Goal: Task Accomplishment & Management: Use online tool/utility

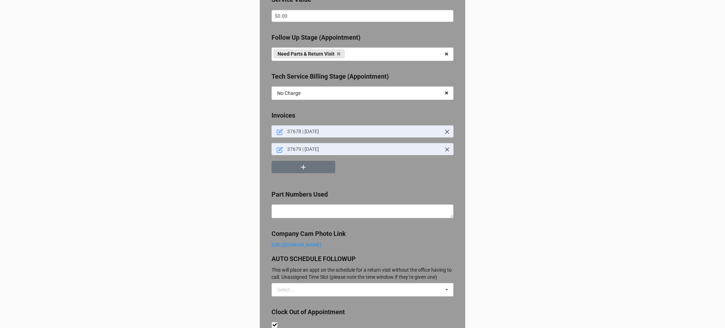
scroll to position [496, 0]
click at [276, 135] on icon at bounding box center [279, 132] width 6 height 6
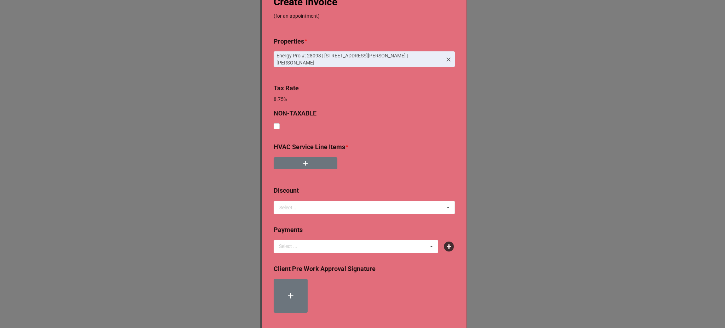
scroll to position [56, 0]
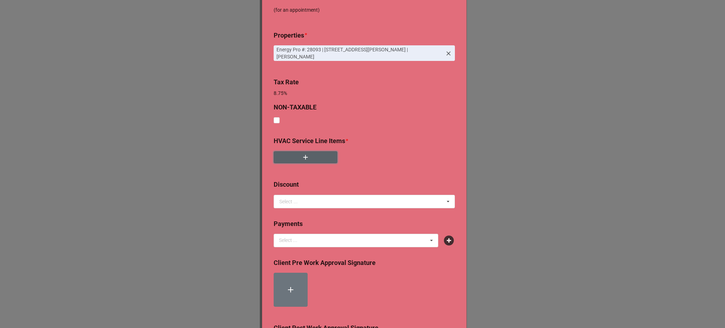
click at [299, 160] on button "button" at bounding box center [306, 157] width 64 height 12
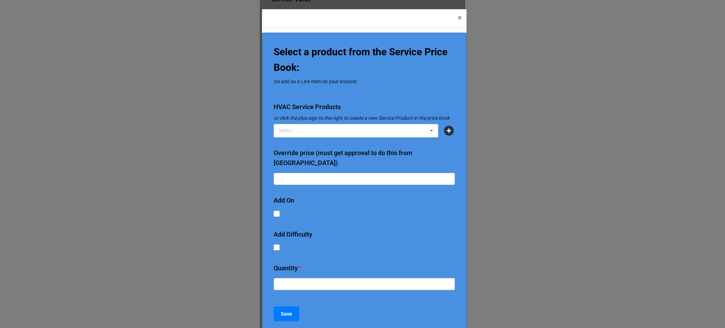
click at [449, 129] on icon at bounding box center [449, 131] width 10 height 10
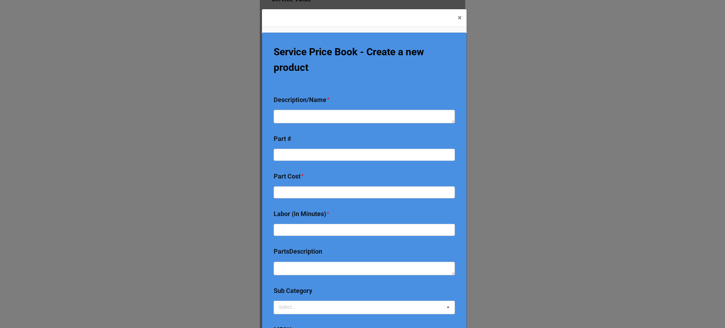
click at [386, 72] on div "Description/Name *" at bounding box center [364, 50] width 181 height 41
click at [382, 72] on div "Description/Name *" at bounding box center [364, 50] width 181 height 41
click at [383, 122] on textarea at bounding box center [364, 116] width 181 height 13
click at [458, 19] on span "×" at bounding box center [460, 17] width 4 height 8
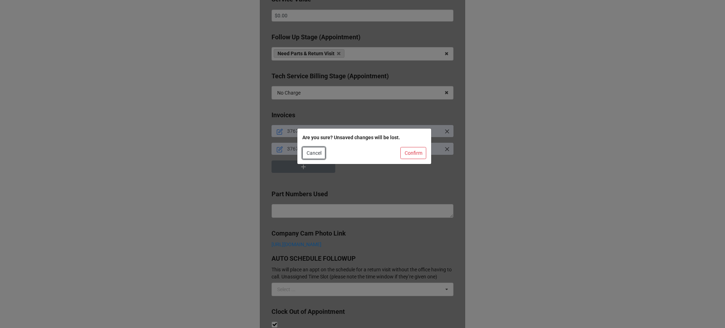
click at [312, 153] on button "Cancel" at bounding box center [313, 153] width 23 height 12
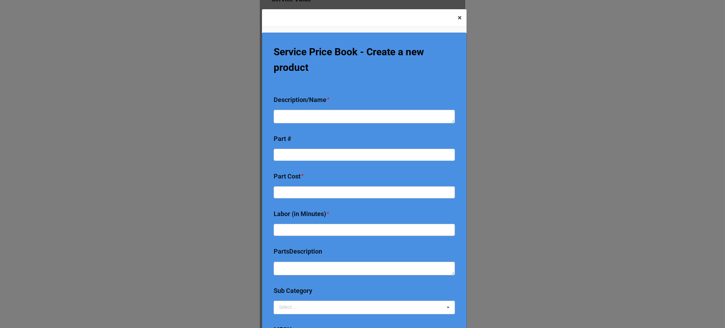
click at [459, 16] on span "×" at bounding box center [460, 17] width 4 height 8
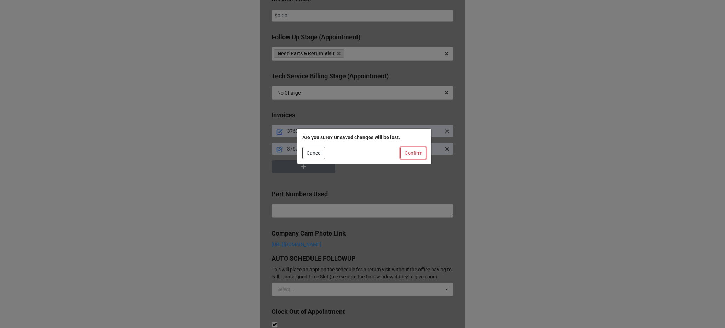
click at [410, 156] on button "Confirm" at bounding box center [413, 153] width 26 height 12
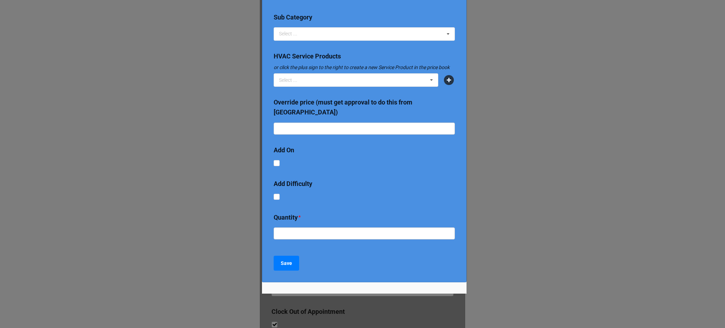
scroll to position [0, 0]
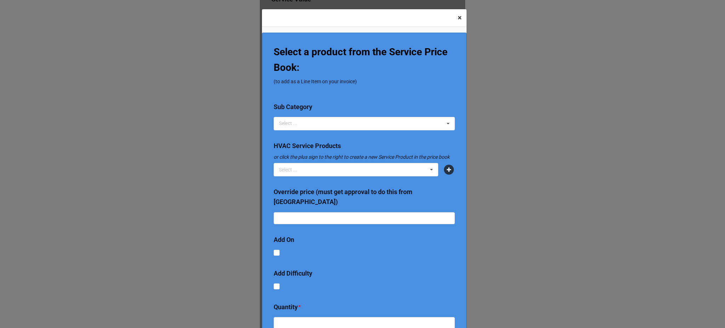
click at [458, 22] on button "× Close" at bounding box center [460, 17] width 14 height 17
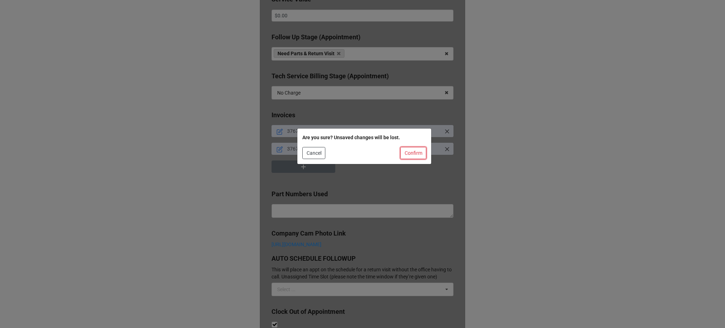
click at [418, 154] on button "Confirm" at bounding box center [413, 153] width 26 height 12
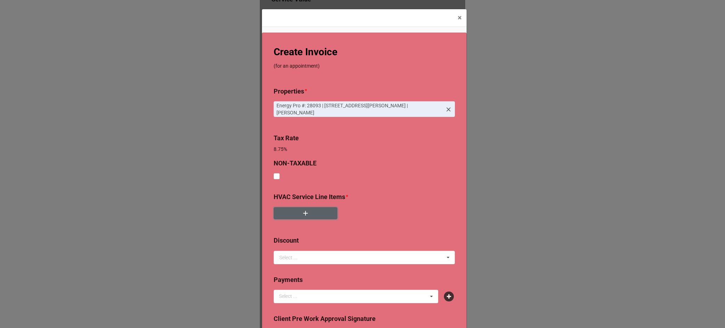
click at [297, 211] on button "button" at bounding box center [306, 213] width 64 height 12
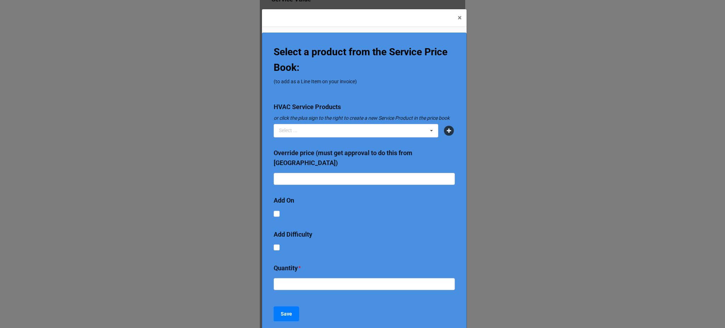
click at [444, 131] on icon at bounding box center [449, 131] width 10 height 10
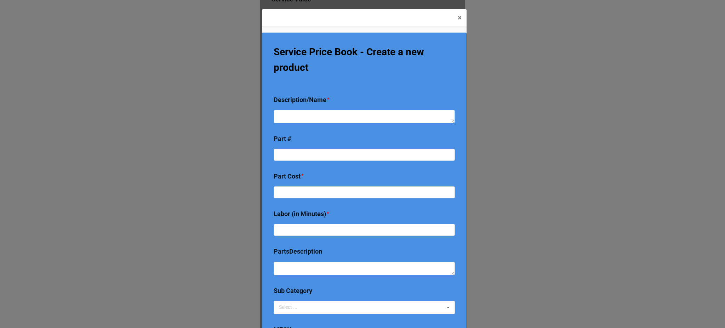
click at [346, 121] on textarea at bounding box center [364, 116] width 181 height 13
type textarea "x"
type textarea "Ne"
type textarea "x"
type textarea "Nea"
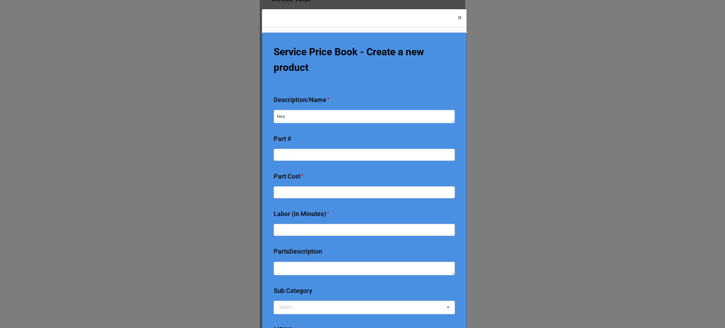
type textarea "x"
type textarea "Neat"
type textarea "x"
type textarea "Nea"
type textarea "x"
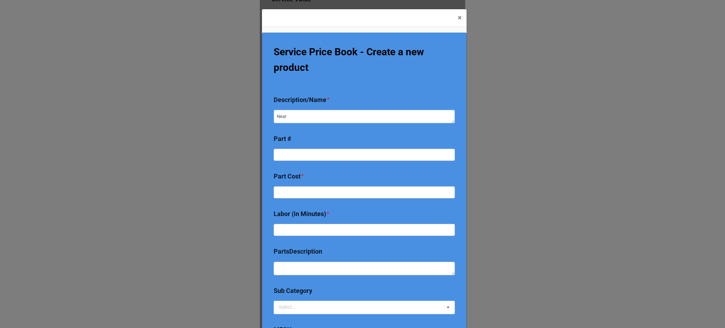
type textarea "Near"
type textarea "x"
type textarea "Near b"
type textarea "x"
type textarea "Near bo"
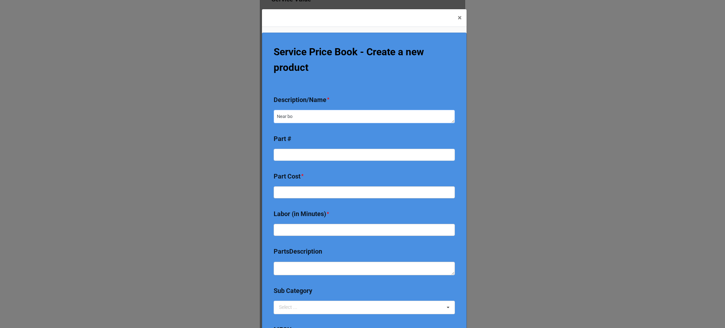
type textarea "x"
type textarea "Near boi"
type textarea "x"
type textarea "Near boil"
type textarea "x"
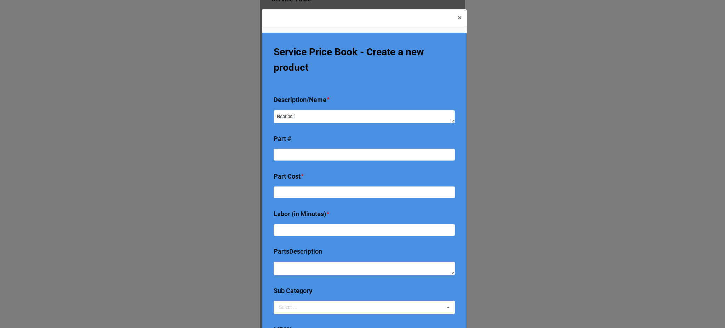
type textarea "Near boile"
type textarea "x"
type textarea "Near boiler"
type textarea "x"
type textarea "Near boiler s"
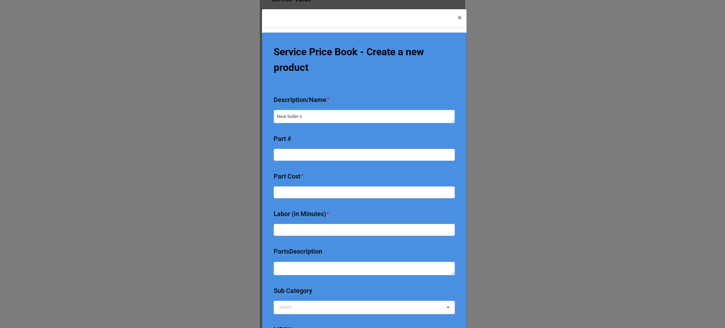
type textarea "x"
type textarea "Near boiler st"
type textarea "x"
type textarea "Near boiler ste"
type textarea "x"
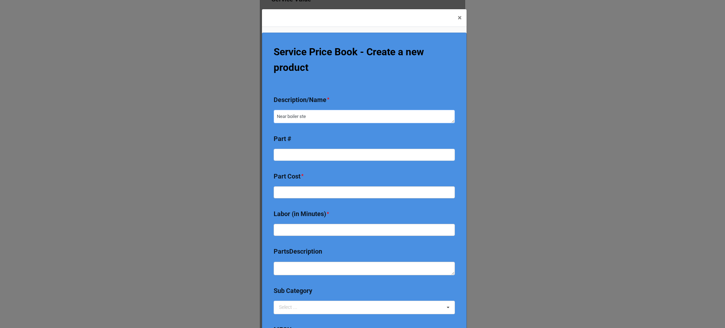
type textarea "Near boiler stea"
type textarea "x"
type textarea "Near boiler steam"
type textarea "x"
type textarea "Near boiler steam"
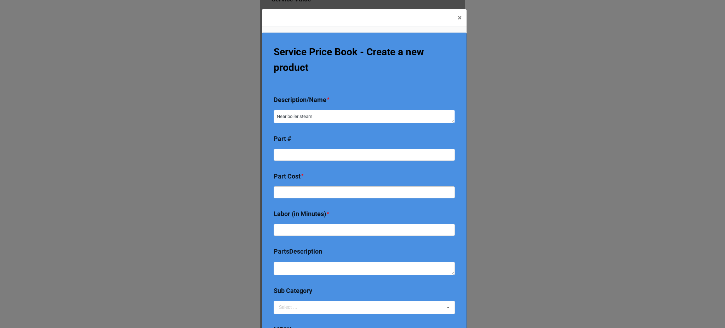
type textarea "x"
type textarea "Near boiler steam p"
type textarea "x"
type textarea "Near boiler steam pi"
type textarea "x"
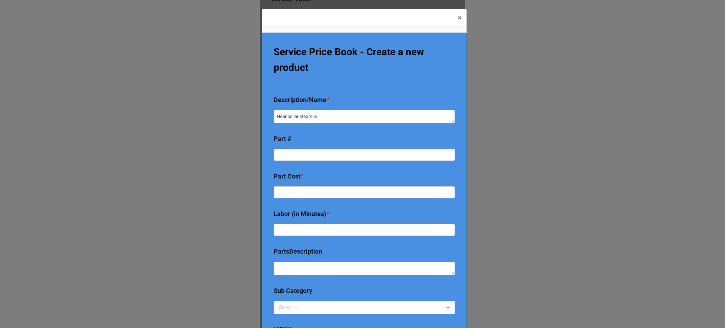
type textarea "Near boiler steam pip"
type textarea "x"
type textarea "Near boiler steam pipi"
type textarea "x"
type textarea "Near boiler steam piping"
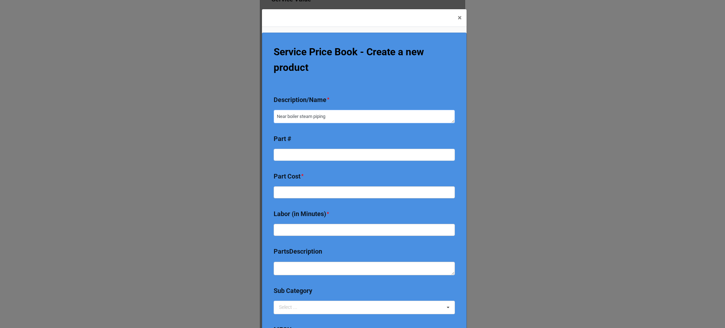
drag, startPoint x: 285, startPoint y: 117, endPoint x: 275, endPoint y: 116, distance: 10.0
click at [275, 116] on textarea "Near boiler steam piping" at bounding box center [364, 116] width 181 height 13
type textarea "x"
type textarea "R boiler steam piping"
type textarea "x"
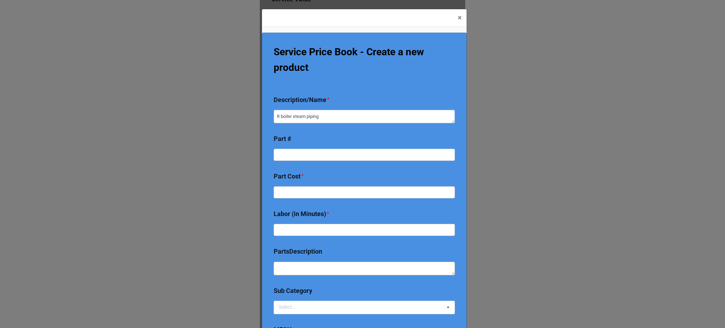
type textarea "RE boiler steam piping"
type textarea "x"
type textarea "REpla boiler steam piping"
type textarea "x"
type textarea "REplac boiler steam piping"
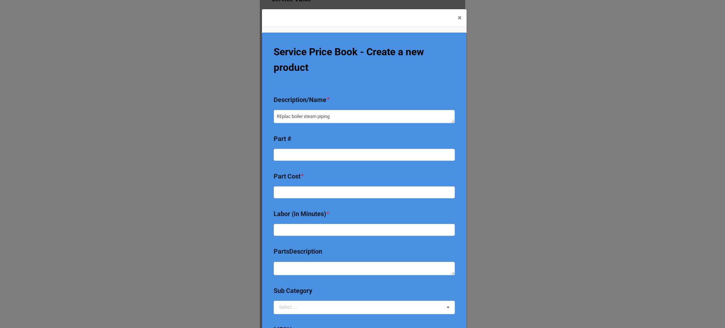
type textarea "x"
type textarea "REplace boiler steam piping"
type textarea "x"
type textarea "REplac boiler steam piping"
type textarea "x"
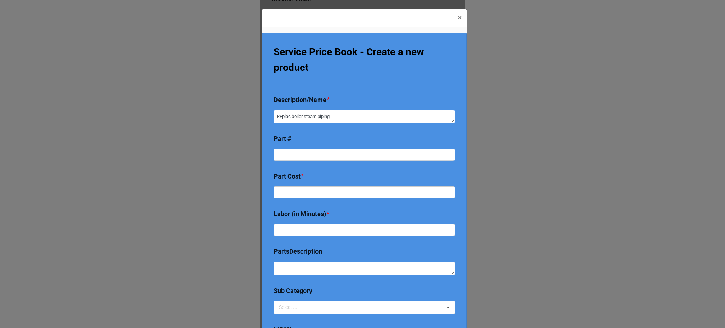
type textarea "REpla boiler steam piping"
type textarea "x"
type textarea "REpl boiler steam piping"
type textarea "x"
type textarea "REp boiler steam piping"
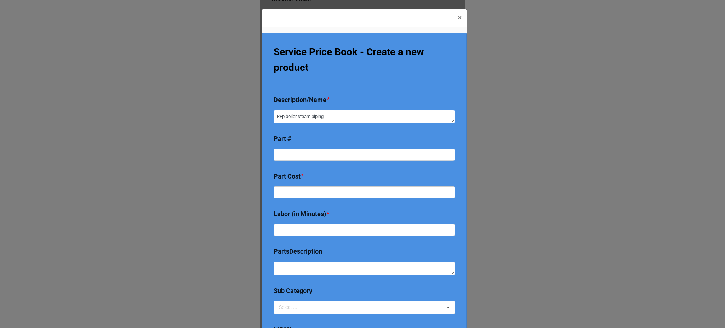
type textarea "x"
type textarea "RE boiler steam piping"
type textarea "x"
type textarea "R boiler steam piping"
type textarea "x"
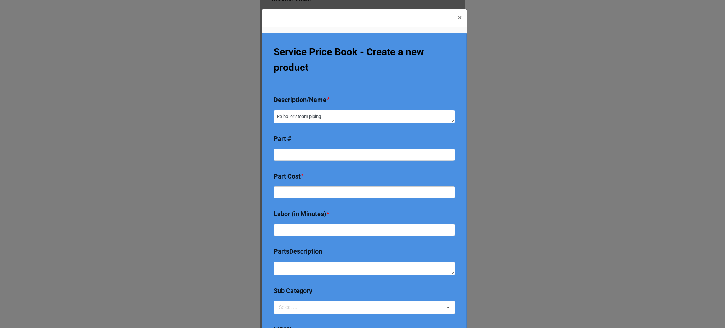
type textarea "Rep boiler steam piping"
type textarea "x"
type textarea "Repl boiler steam piping"
type textarea "x"
type textarea "Repla boiler steam piping"
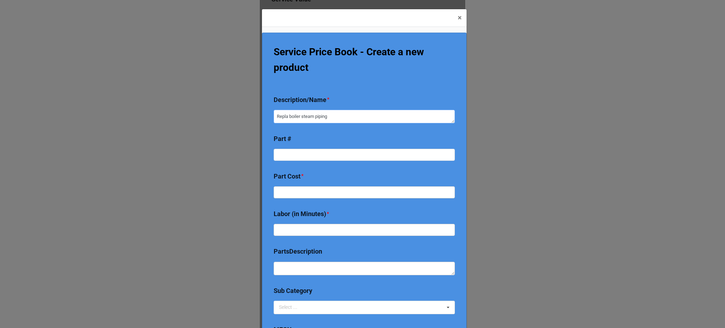
type textarea "x"
type textarea "Replace boiler steam piping"
type textarea "x"
type textarea "Replace boiler steam piping"
type textarea "x"
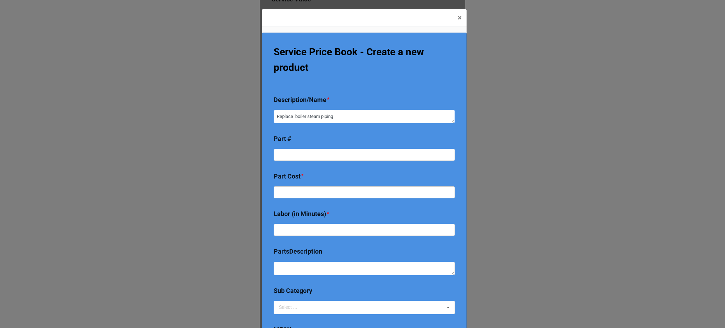
type textarea "Replace n boiler steam piping"
type textarea "x"
type textarea "Replace ne boiler steam piping"
type textarea "x"
type textarea "Replace near boiler steam piping"
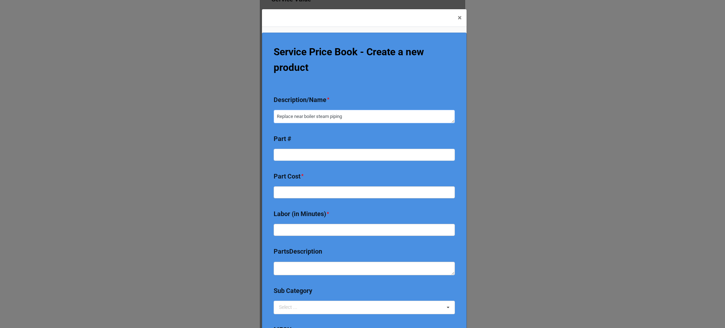
type textarea "x"
type textarea "Replace near boiler steam piping"
click at [337, 153] on input at bounding box center [364, 155] width 181 height 12
click at [318, 189] on input "text" at bounding box center [364, 192] width 181 height 12
type textarea "x"
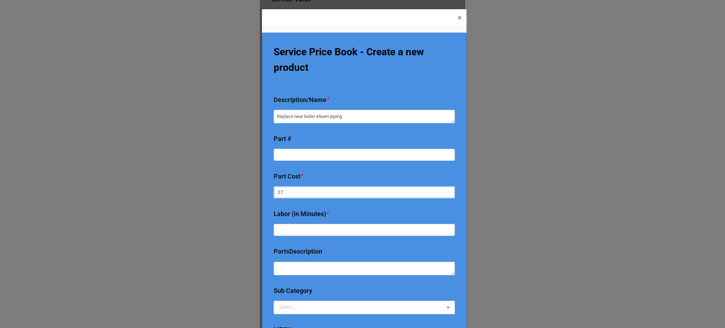
type input "271"
type textarea "x"
type input "271"
click at [314, 224] on input "text" at bounding box center [364, 230] width 181 height 12
type textarea "x"
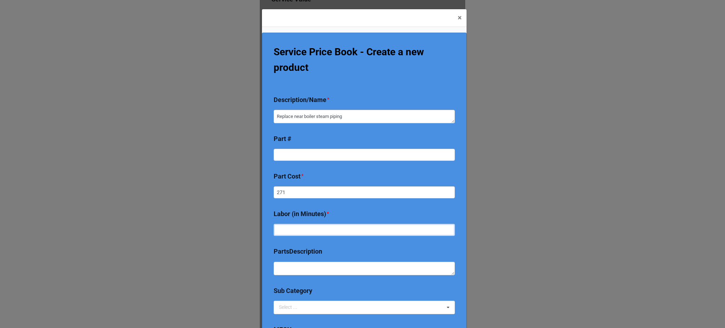
type input "3"
type textarea "x"
type input "360"
type textarea "x"
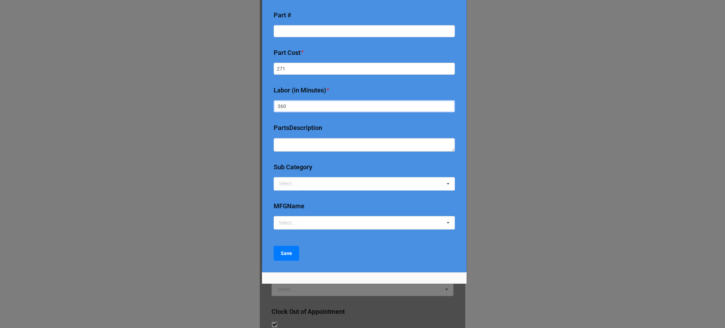
type input "360"
click at [308, 187] on div "Select ... 2024 Early Bird Maintenance Plan 1725/3450 RPM ACCESS & DIFFICULTY A…" at bounding box center [364, 183] width 181 height 13
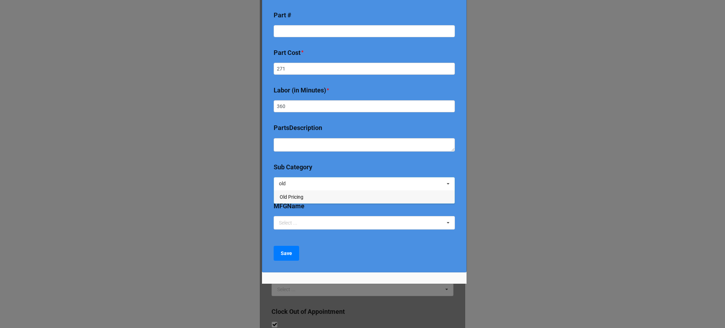
type input "old"
click at [300, 197] on span "Old Pricing" at bounding box center [292, 197] width 24 height 6
type textarea "x"
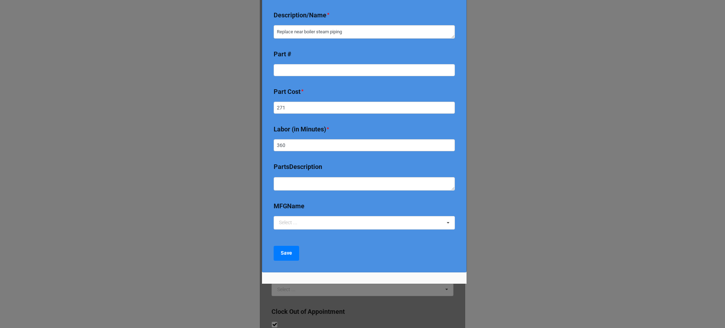
scroll to position [84, 0]
click at [284, 247] on button "Save" at bounding box center [286, 253] width 25 height 15
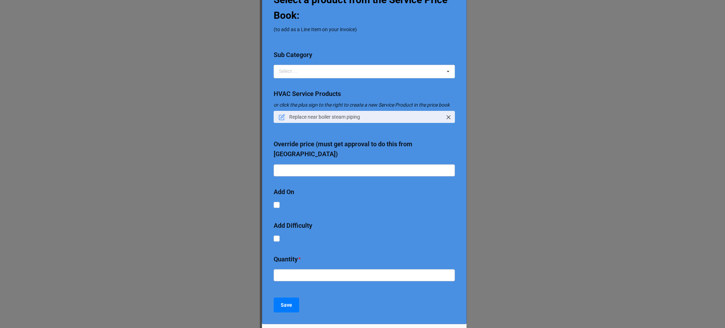
scroll to position [63, 0]
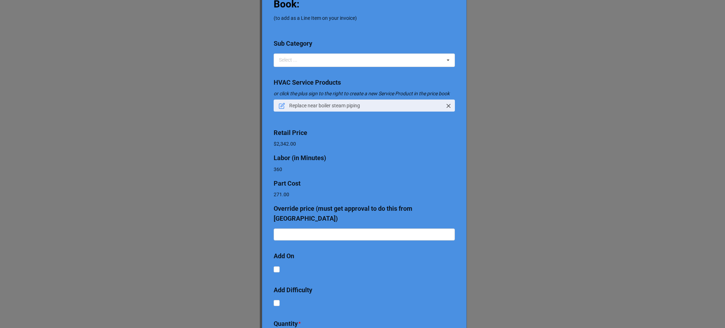
click at [304, 275] on div "Add On" at bounding box center [364, 282] width 181 height 15
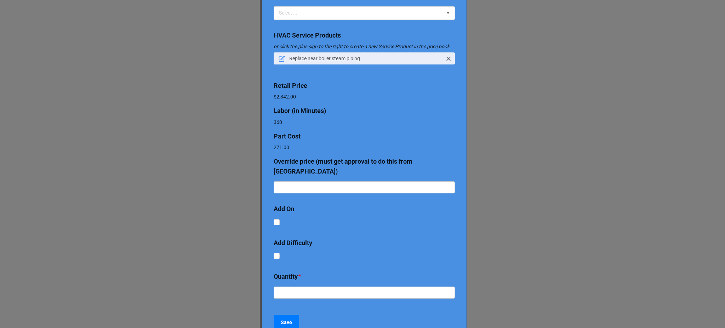
scroll to position [116, 0]
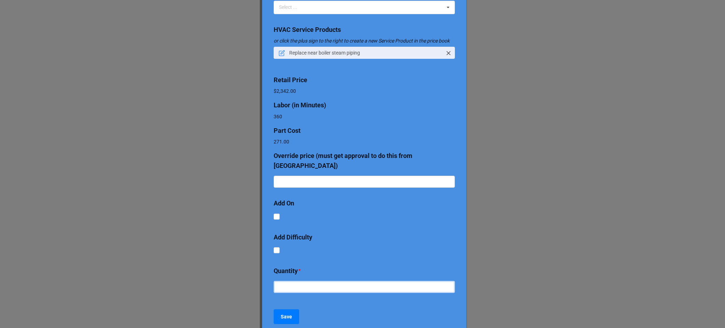
click at [301, 281] on input "text" at bounding box center [364, 287] width 181 height 12
type input "1"
click at [278, 309] on button "Save" at bounding box center [286, 316] width 25 height 15
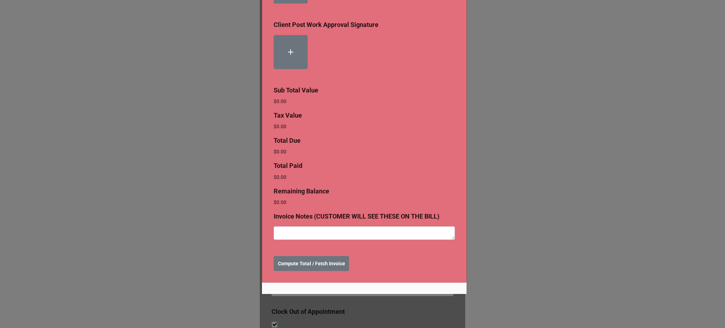
scroll to position [387, 0]
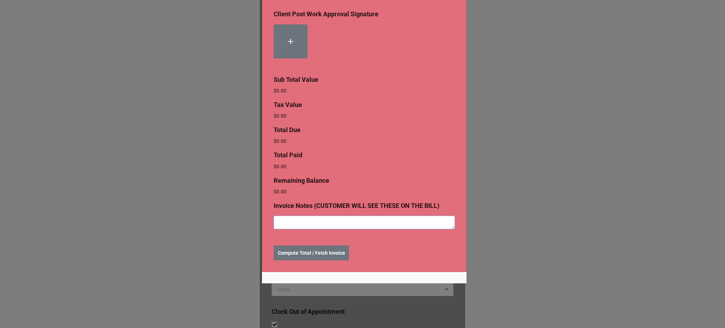
click at [332, 224] on textarea at bounding box center [364, 222] width 181 height 13
type textarea "x"
type textarea "Q"
type textarea "x"
type textarea "Qu"
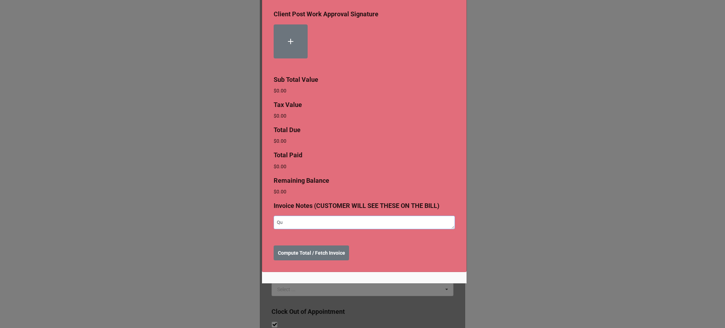
type textarea "x"
type textarea "Quo"
type textarea "x"
type textarea "Quot"
type textarea "x"
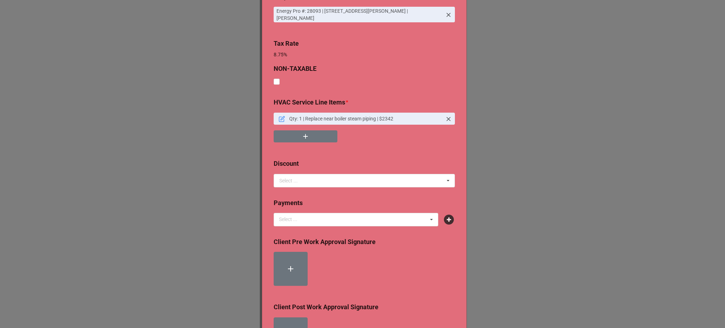
scroll to position [94, 0]
type textarea "Quote"
drag, startPoint x: 398, startPoint y: 122, endPoint x: 379, endPoint y: 124, distance: 19.6
click at [379, 124] on link "Qty: 1 | Replace near boiler steam piping | $2342" at bounding box center [364, 119] width 181 height 12
click at [386, 151] on div "HVAC Service Line Items * Qty: 1 | Replace near boiler steam piping | $2342" at bounding box center [364, 126] width 181 height 56
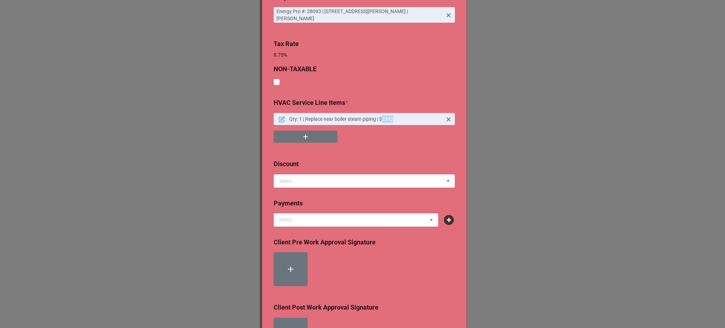
drag, startPoint x: 394, startPoint y: 120, endPoint x: 383, endPoint y: 120, distance: 11.3
click at [383, 120] on p "Qty: 1 | Replace near boiler steam piping | $2342" at bounding box center [365, 118] width 153 height 7
click at [381, 144] on div "Qty: 1 | Replace near boiler steam piping | $2342" at bounding box center [364, 131] width 181 height 36
click at [281, 120] on icon at bounding box center [282, 119] width 6 height 6
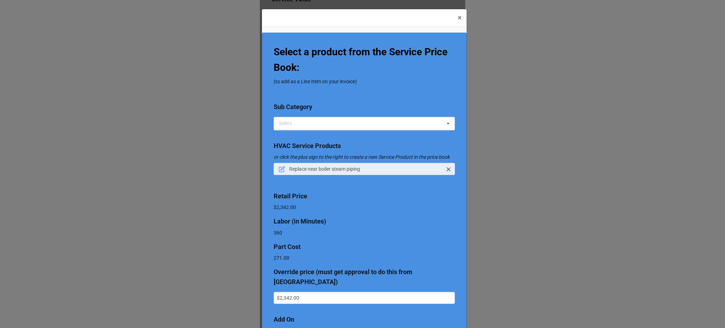
scroll to position [23, 0]
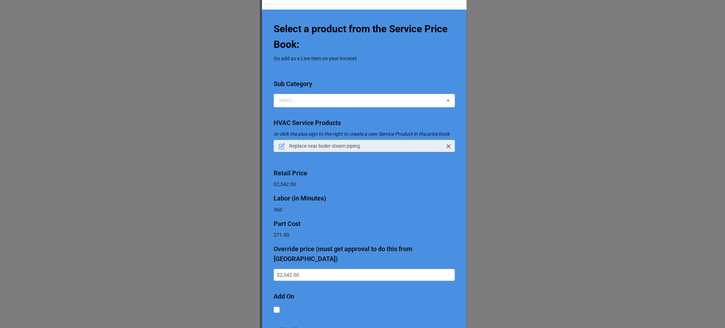
click at [279, 148] on icon at bounding box center [282, 146] width 6 height 6
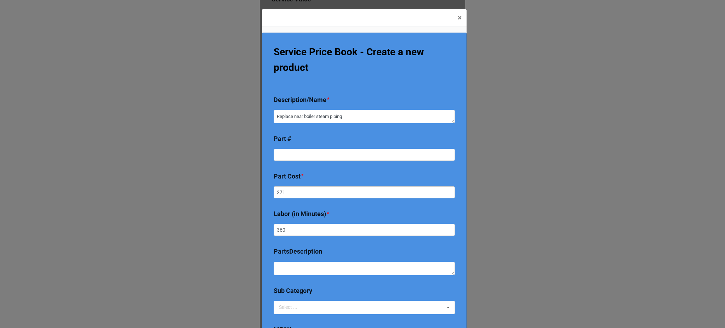
scroll to position [22, 0]
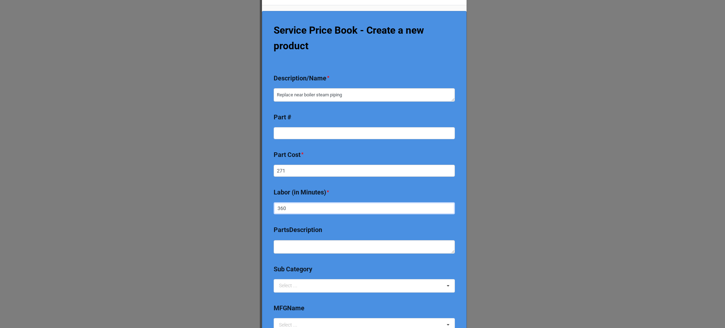
click at [284, 213] on input "360" at bounding box center [364, 208] width 181 height 12
type textarea "x"
type input "36"
type textarea "x"
type input "3"
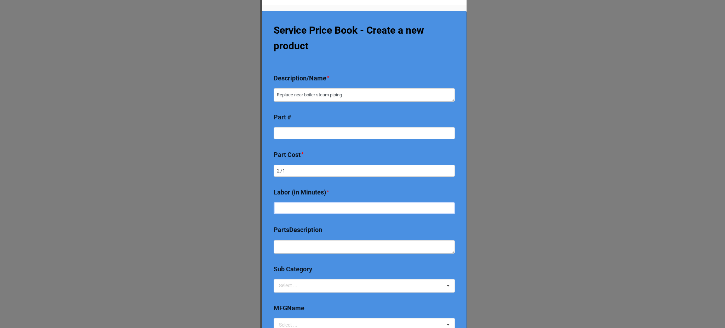
click at [284, 213] on input "text" at bounding box center [364, 208] width 181 height 12
type textarea "x"
type input "4"
type textarea "x"
type input "48"
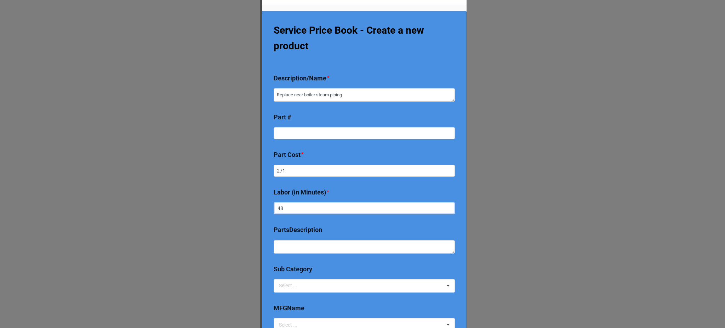
type textarea "x"
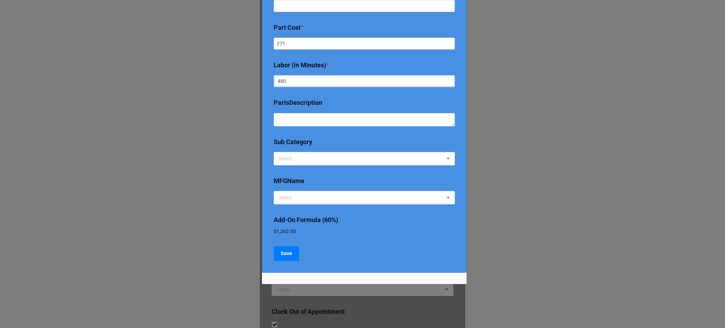
type input "480"
click at [308, 158] on div "Select ... 2024 Early Bird Maintenance Plan 1725/3450 RPM ACCESS & DIFFICULTY A…" at bounding box center [364, 158] width 181 height 13
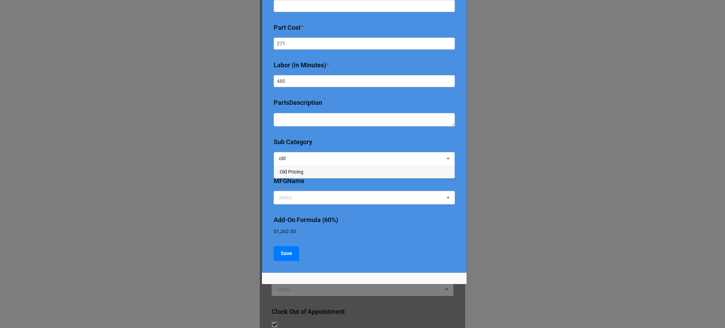
type input "old"
click at [298, 169] on span "Old Pricing" at bounding box center [292, 172] width 24 height 6
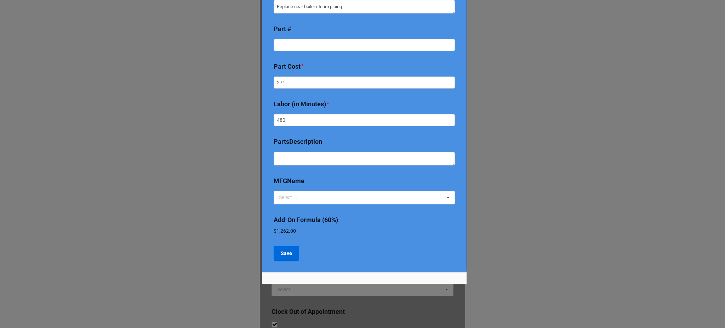
click at [286, 255] on b "Save" at bounding box center [286, 253] width 11 height 7
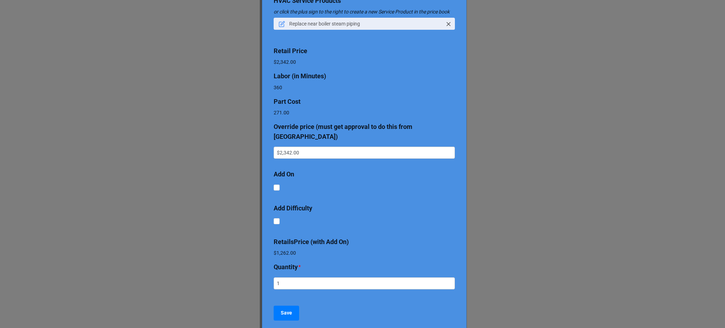
scroll to position [169, 0]
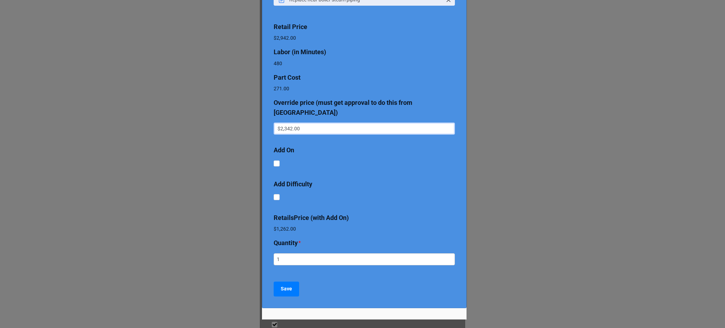
drag, startPoint x: 309, startPoint y: 123, endPoint x: 245, endPoint y: 131, distance: 64.9
click at [245, 131] on div "× Close Select a product from the Service Price Book: (to add as a Line Item on…" at bounding box center [362, 164] width 725 height 328
click at [283, 285] on b "Save" at bounding box center [286, 288] width 11 height 7
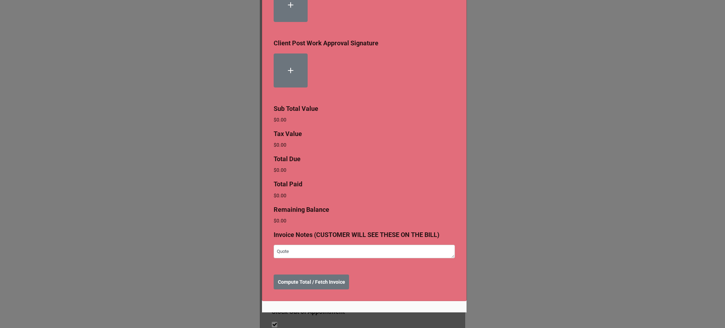
scroll to position [383, 0]
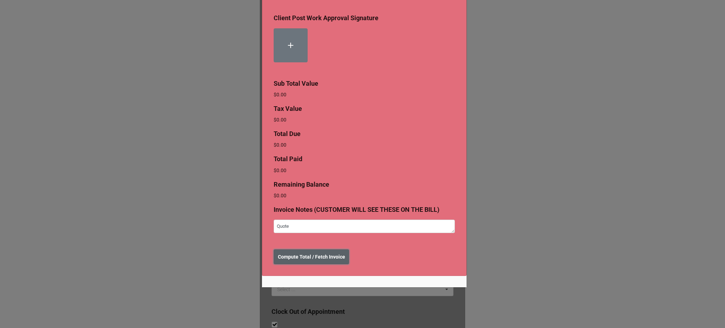
click at [300, 255] on b "Compute Total / Fetch Invoice" at bounding box center [311, 256] width 67 height 7
type textarea "x"
click at [287, 261] on button "Create Invoice (save button)" at bounding box center [310, 256] width 72 height 15
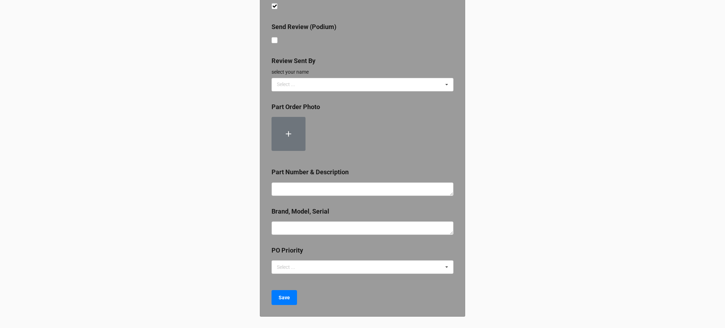
scroll to position [822, 0]
click at [278, 303] on button "Save" at bounding box center [284, 297] width 25 height 15
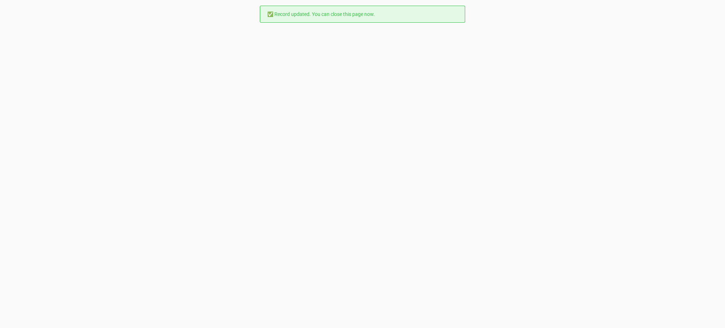
scroll to position [0, 0]
